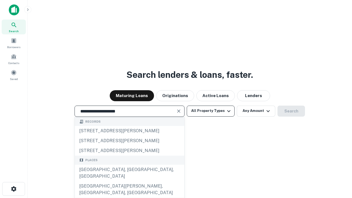
click at [129, 181] on div "[GEOGRAPHIC_DATA], [GEOGRAPHIC_DATA], [GEOGRAPHIC_DATA]" at bounding box center [129, 173] width 109 height 16
click at [210, 111] on button "All Property Types" at bounding box center [211, 110] width 48 height 11
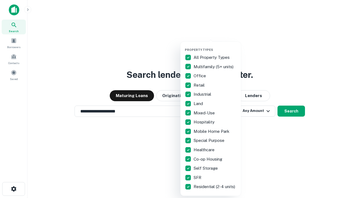
type input "**********"
click at [215, 46] on button "button" at bounding box center [215, 46] width 60 height 0
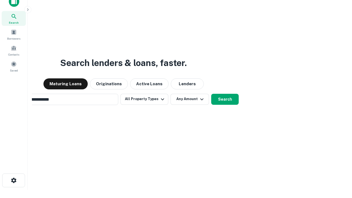
scroll to position [9, 0]
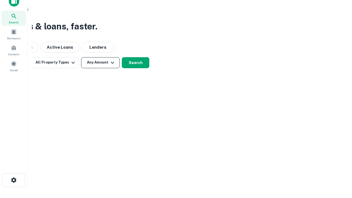
click at [100, 62] on button "Any Amount" at bounding box center [100, 62] width 38 height 11
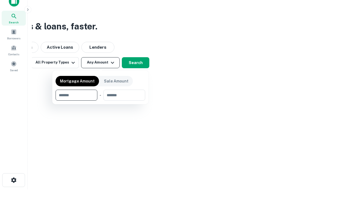
type input "*******"
click at [100, 101] on button "button" at bounding box center [100, 101] width 90 height 0
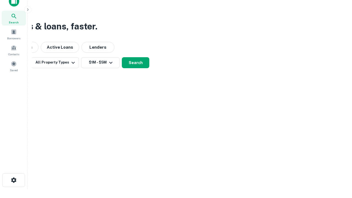
scroll to position [9, 0]
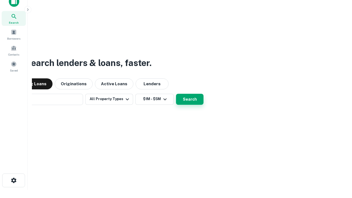
click at [176, 94] on button "Search" at bounding box center [189, 99] width 27 height 11
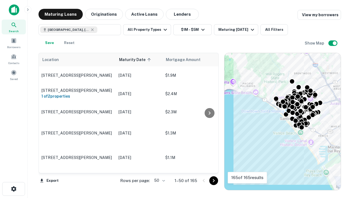
click at [159, 180] on body "Search Borrowers Contacts Saved Maturing Loans Originations Active Loans Lender…" at bounding box center [176, 99] width 352 height 198
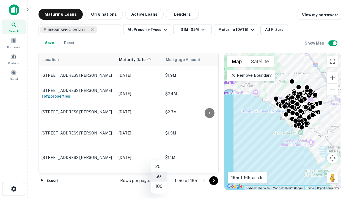
click at [159, 166] on li "25" at bounding box center [159, 167] width 16 height 10
